Goal: Check status

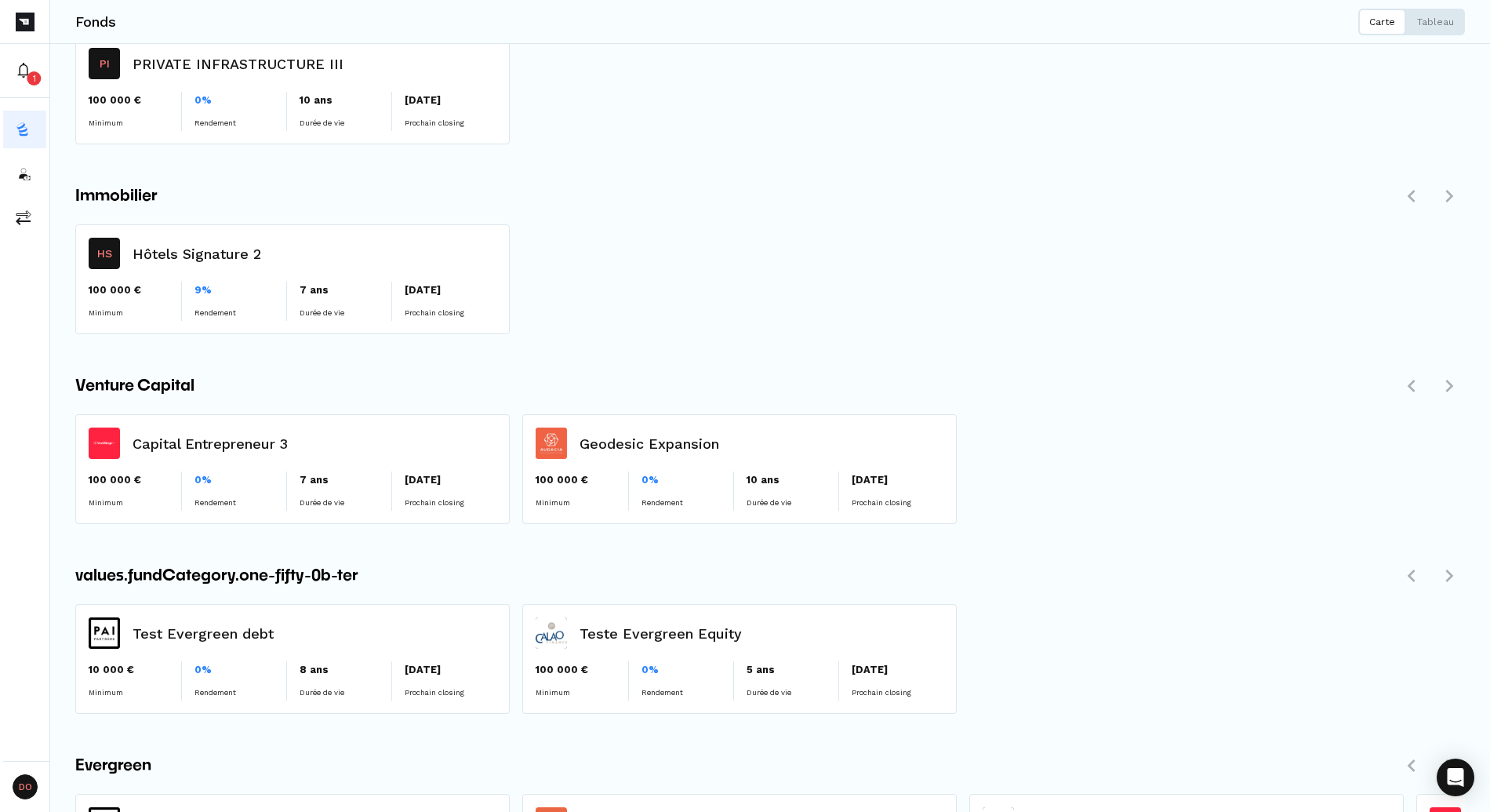
scroll to position [669, 0]
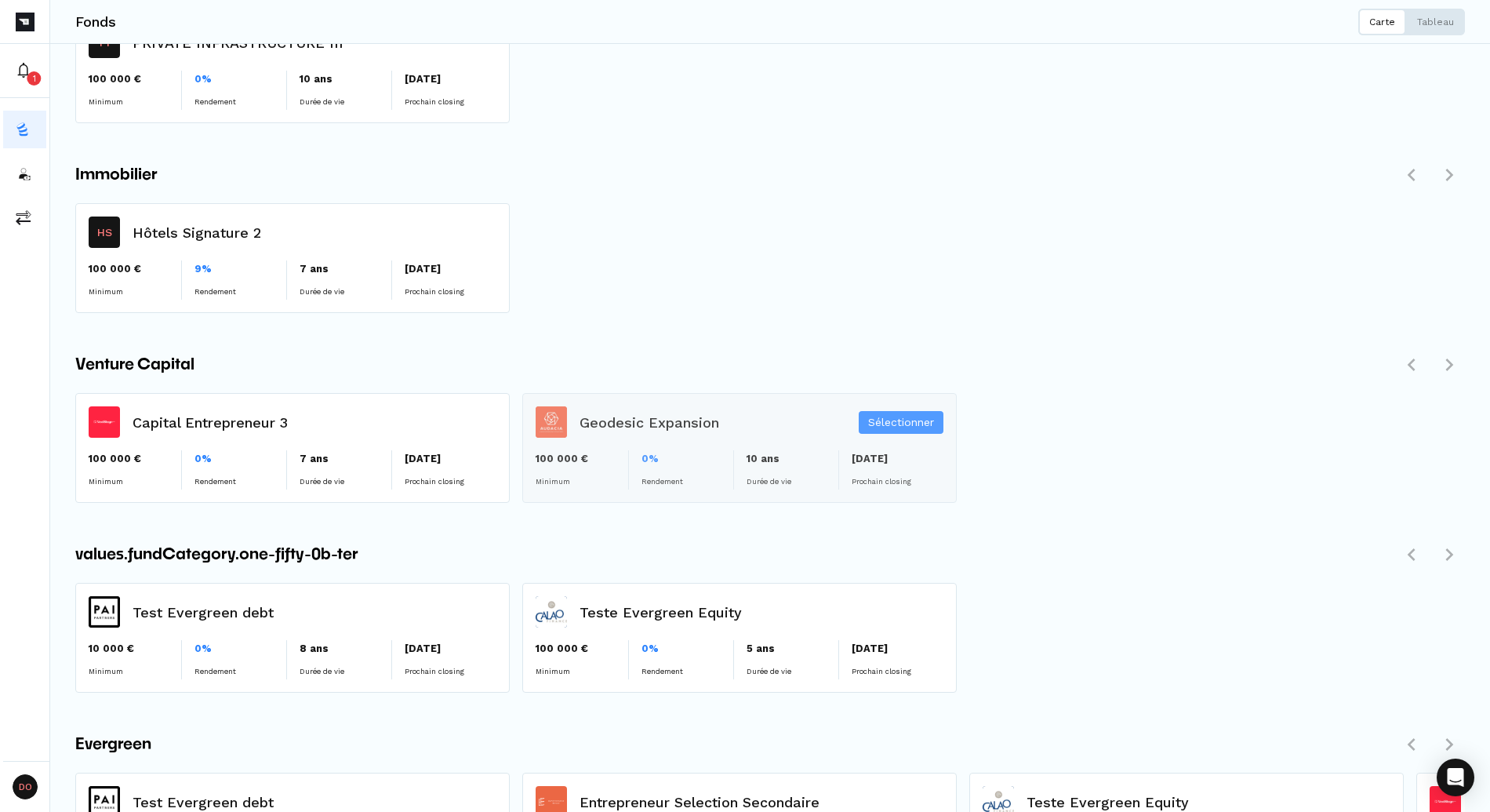
click at [664, 416] on div "Sélectionner" at bounding box center [739, 448] width 433 height 108
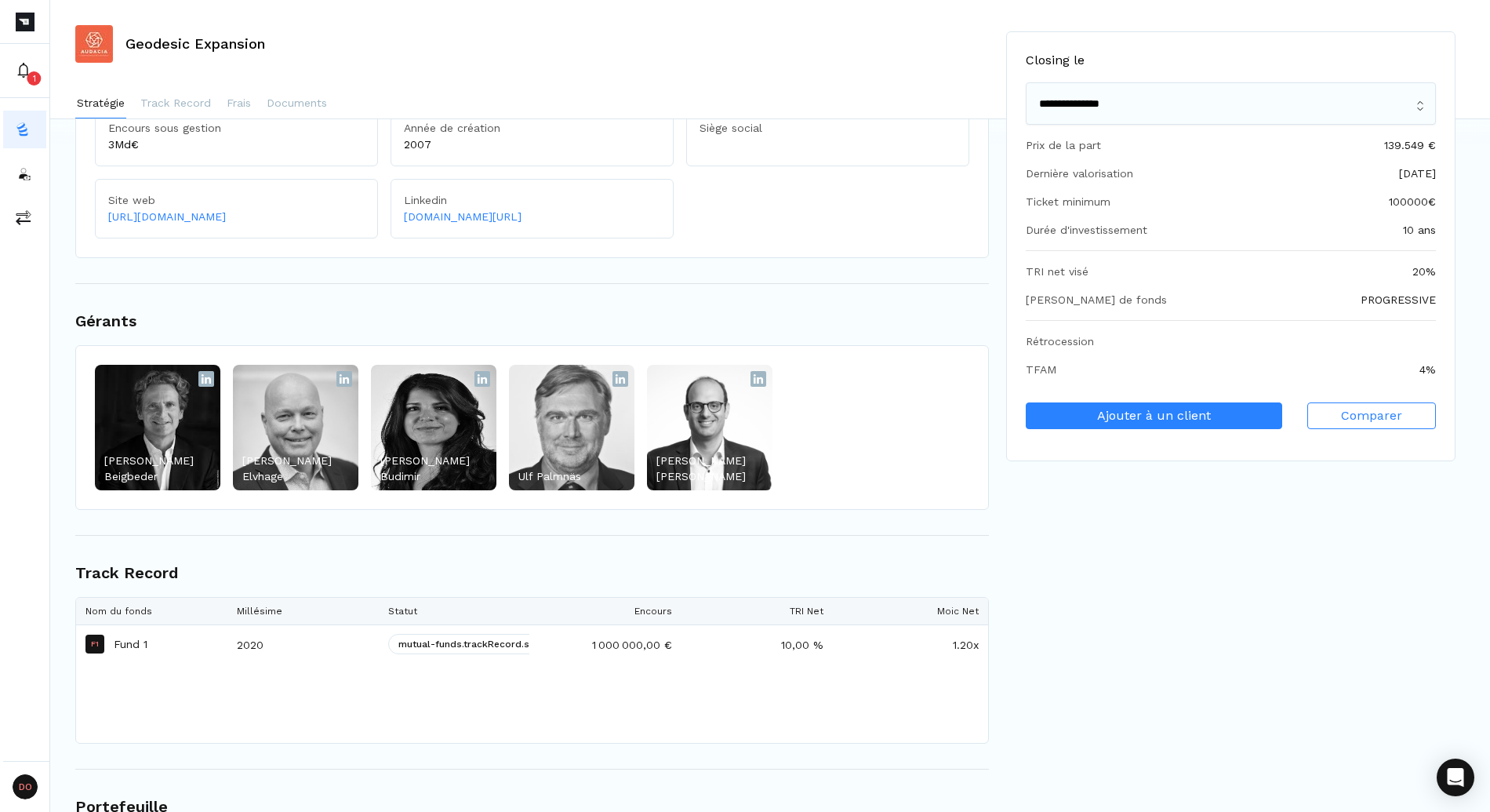
scroll to position [188, 0]
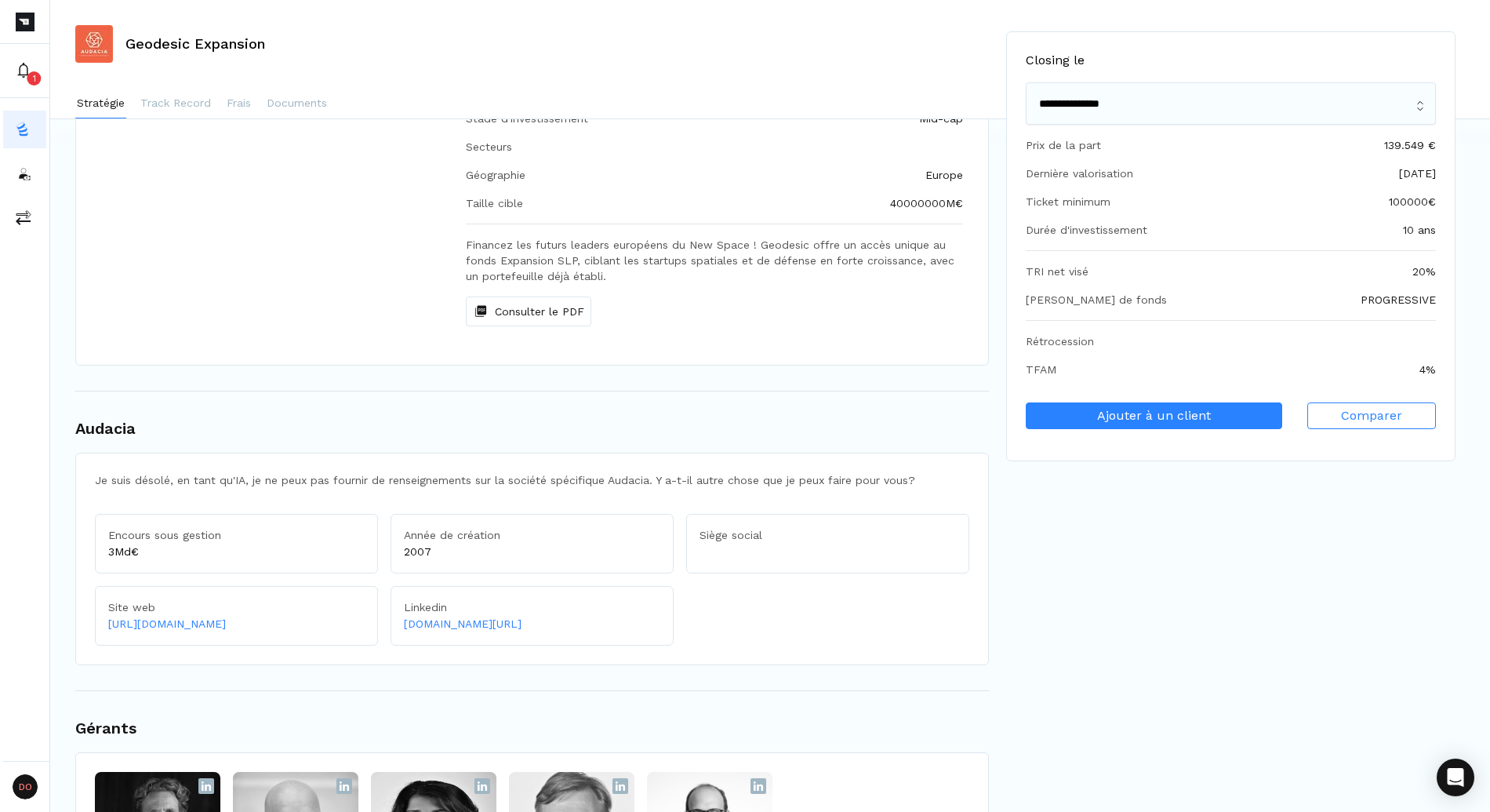
click at [41, 784] on html "1 DO Distrib Owners ROCKFI Geodesic Expansion Stratégie Track Record Frais Docu…" at bounding box center [745, 406] width 1490 height 812
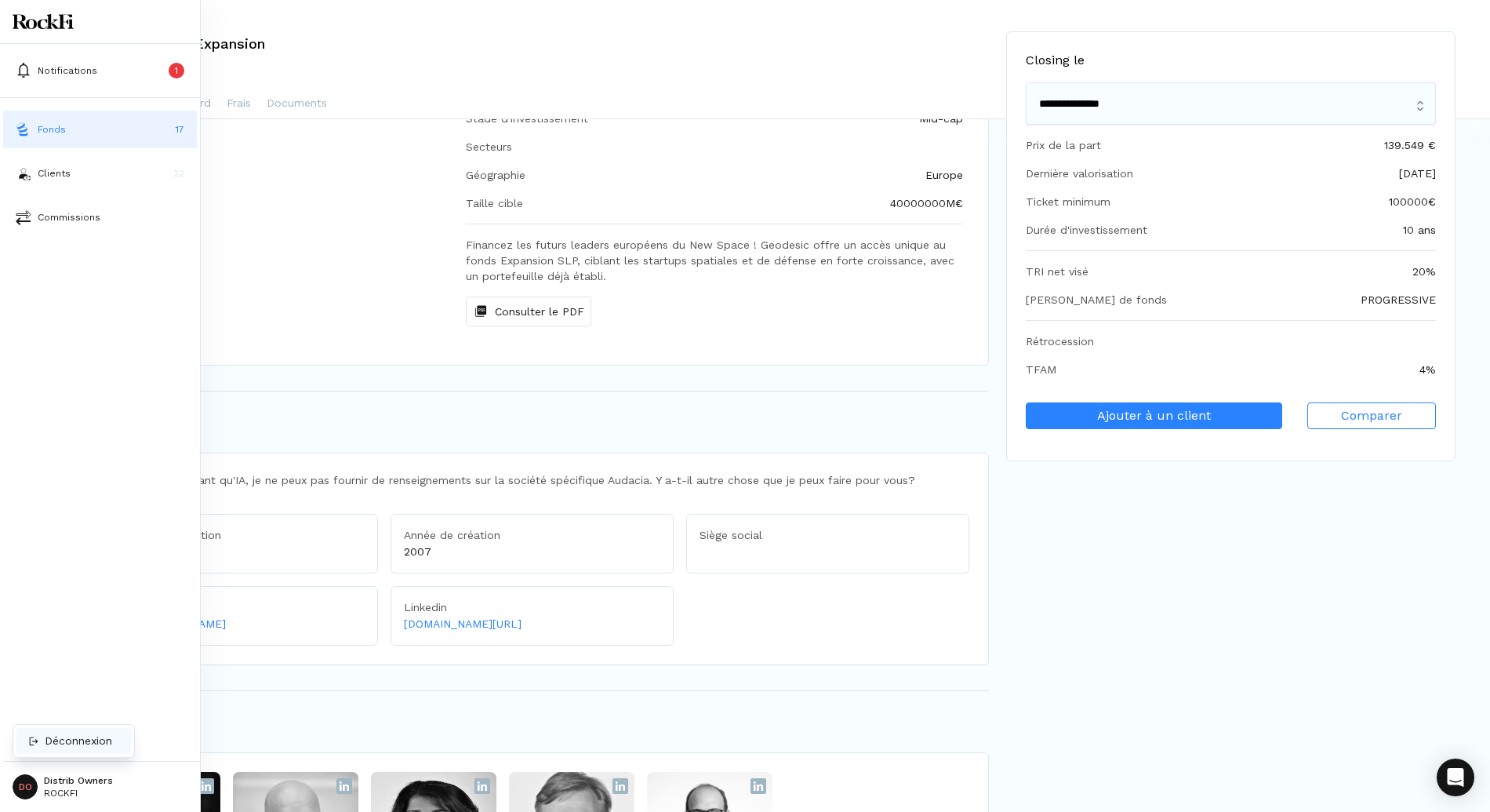
click at [59, 744] on p "Déconnexion" at bounding box center [79, 740] width 68 height 16
